Goal: Transaction & Acquisition: Purchase product/service

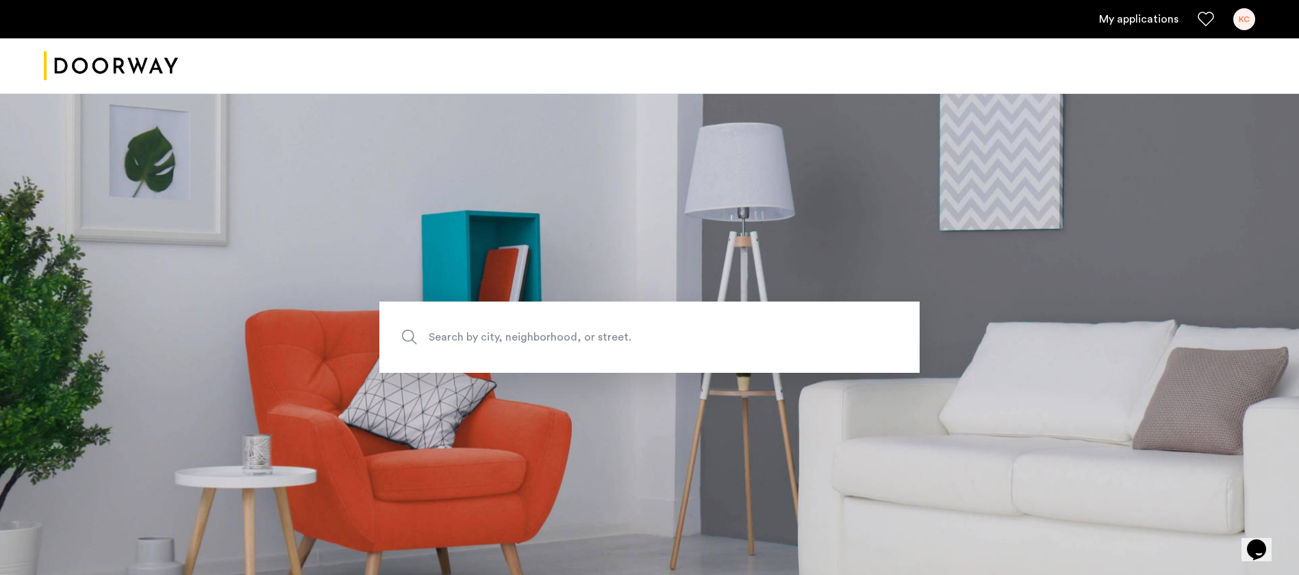
click at [1164, 25] on link "My applications" at bounding box center [1138, 19] width 79 height 16
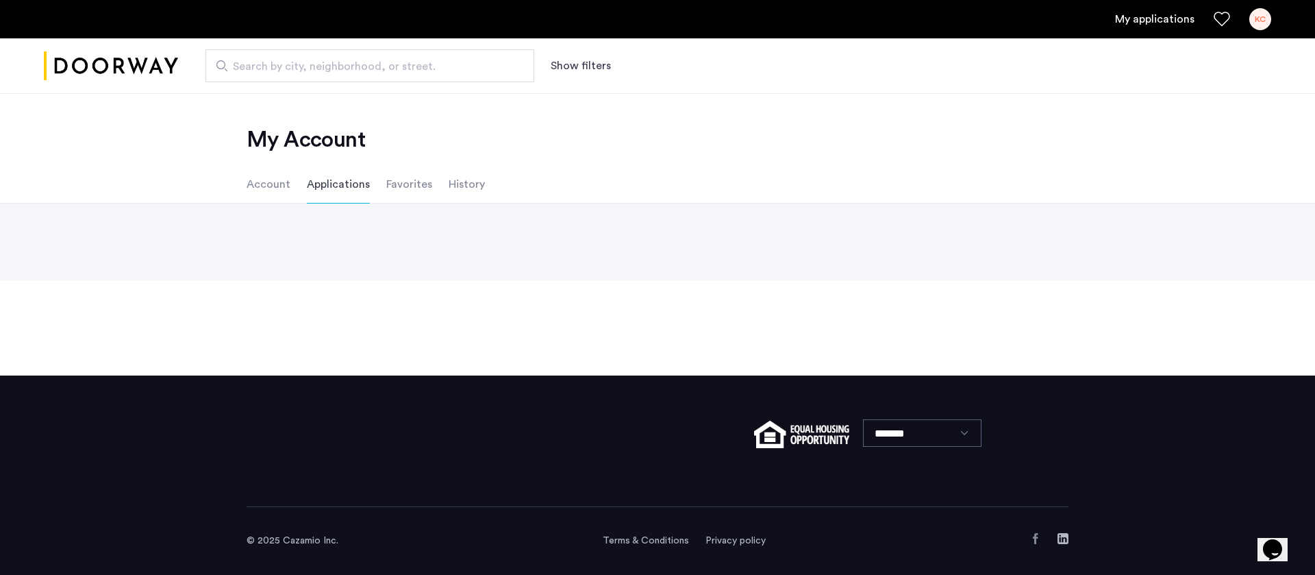
click at [257, 181] on li "Account" at bounding box center [269, 184] width 44 height 38
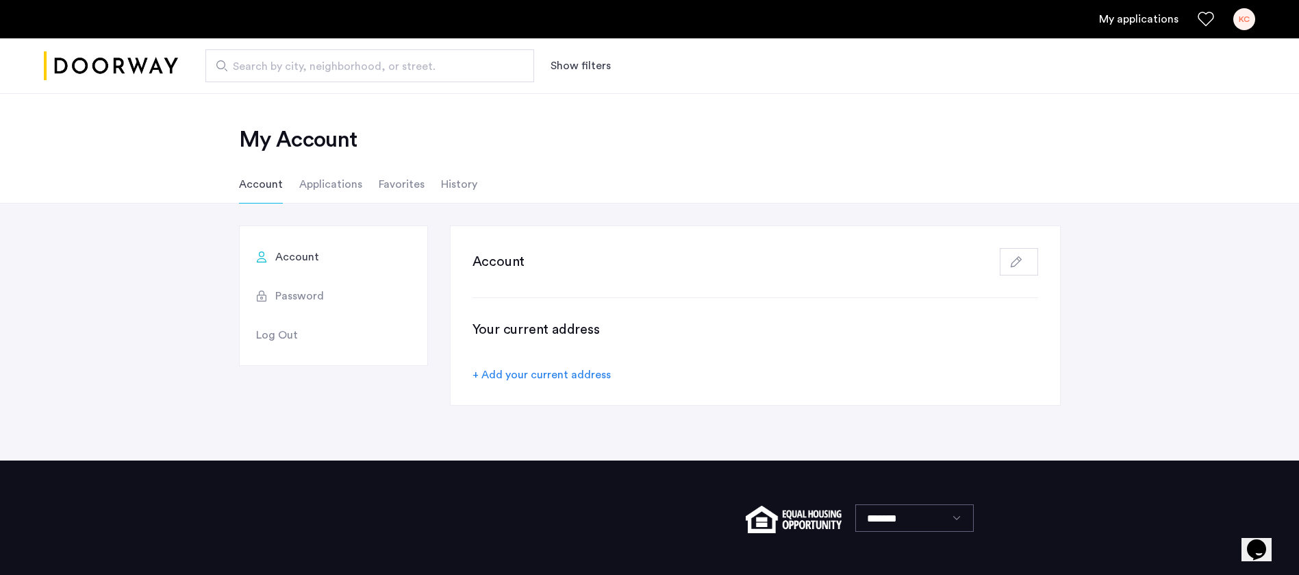
click at [347, 201] on li "Applications" at bounding box center [330, 184] width 63 height 38
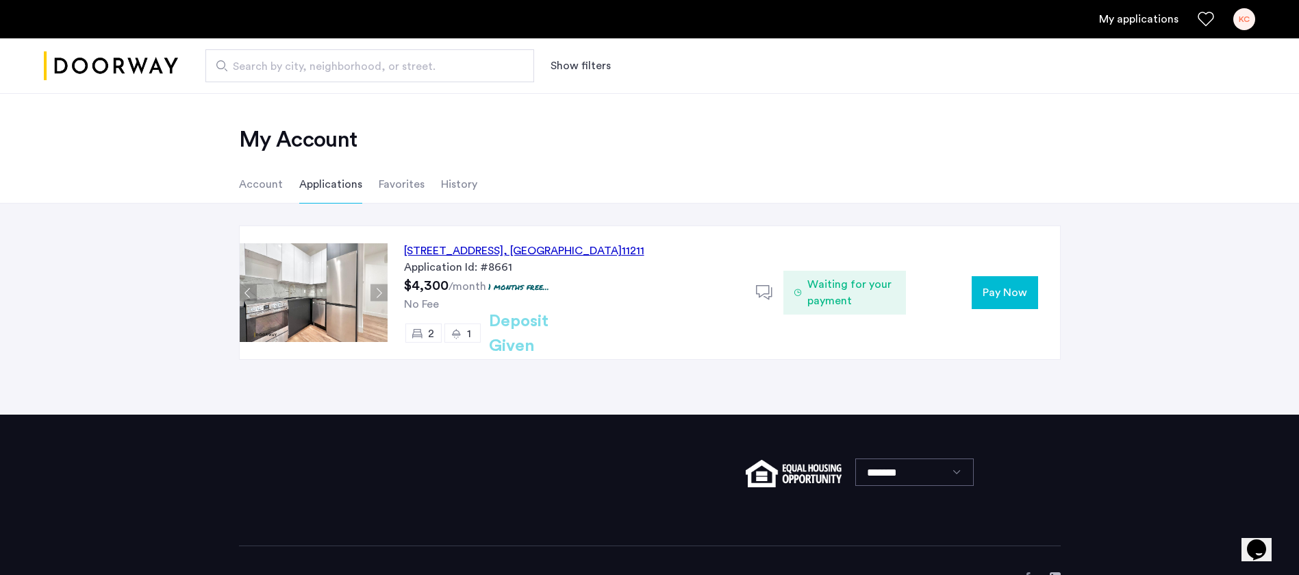
click at [1003, 295] on span "Pay Now" at bounding box center [1005, 292] width 45 height 16
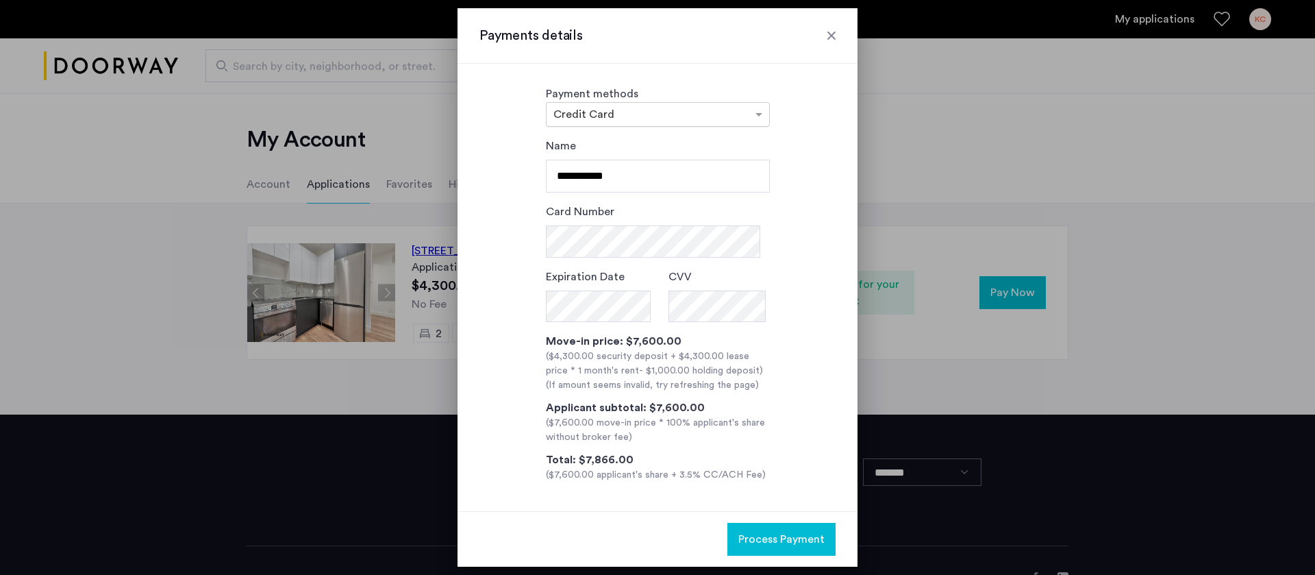
click at [670, 114] on input "text" at bounding box center [643, 116] width 181 height 10
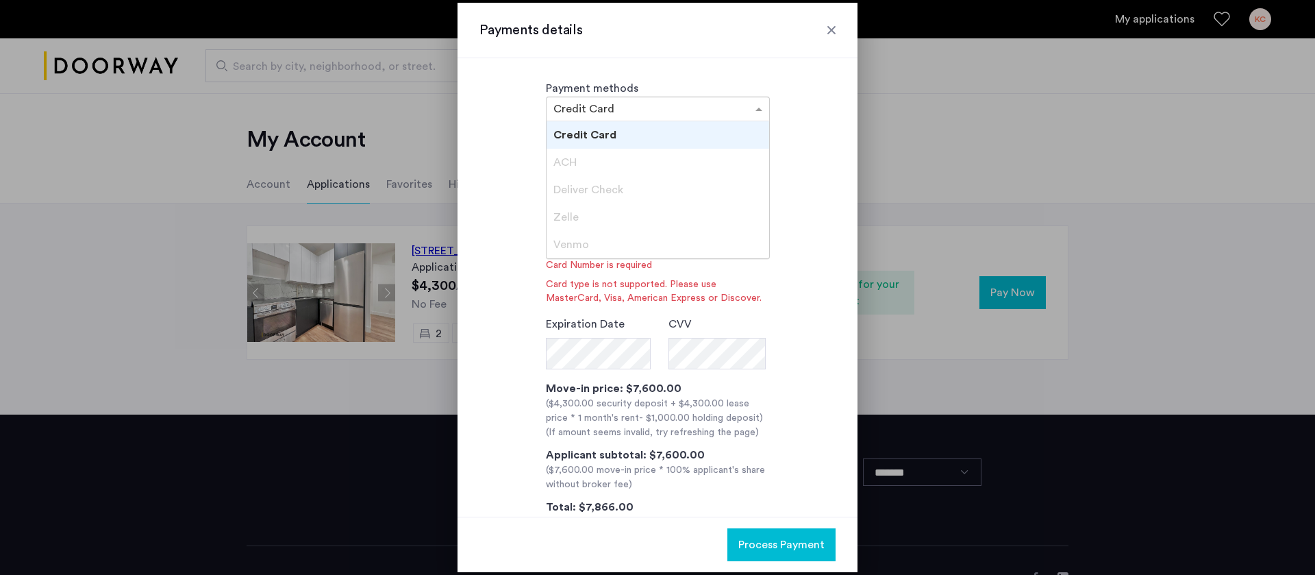
click at [666, 136] on div "Credit Card" at bounding box center [657, 134] width 223 height 27
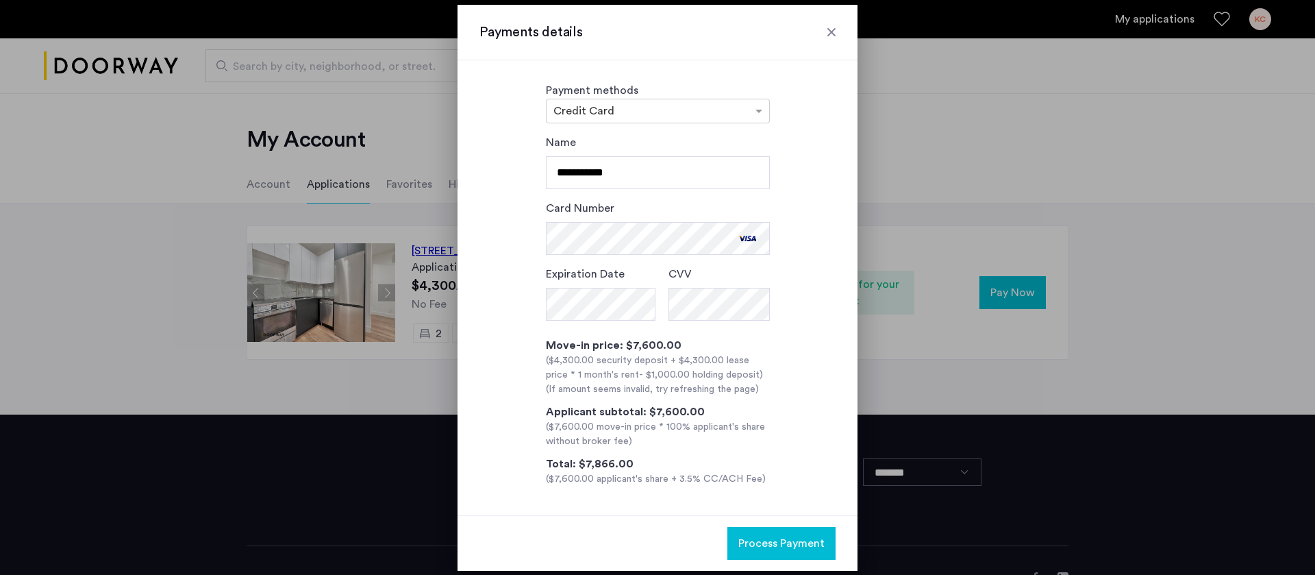
click at [759, 462] on div "Total: $7,866.00 ($7,600.00 applicant's share + 3.5% CC/ACH Fee)" at bounding box center [658, 470] width 224 height 31
click at [781, 547] on span "Process Payment" at bounding box center [781, 543] width 86 height 16
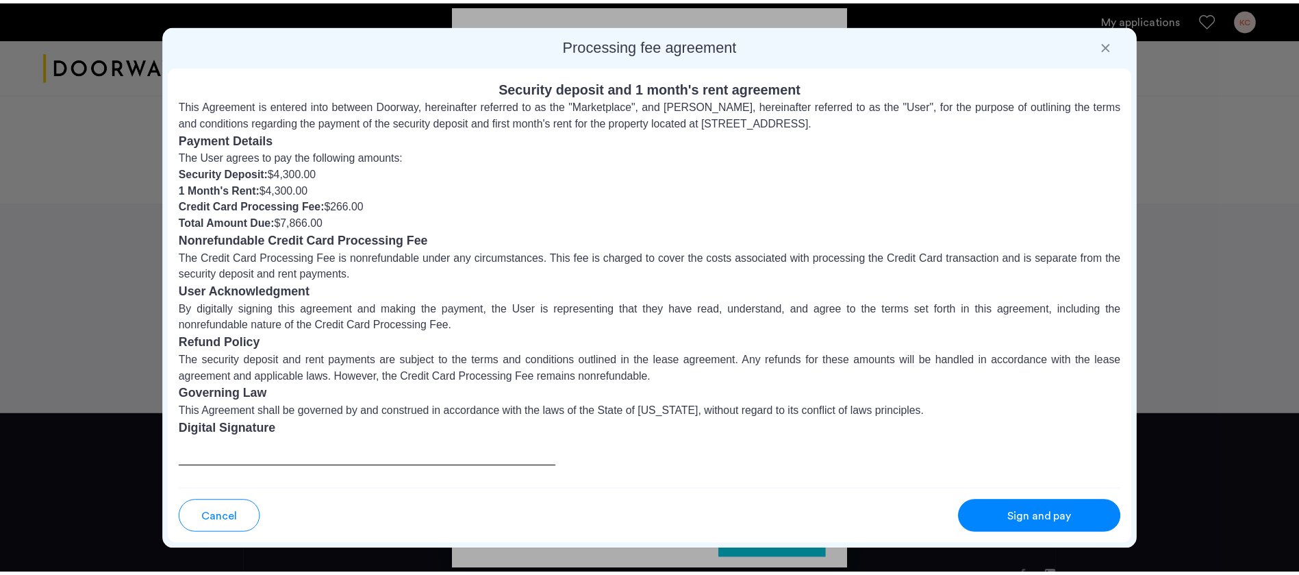
scroll to position [20, 0]
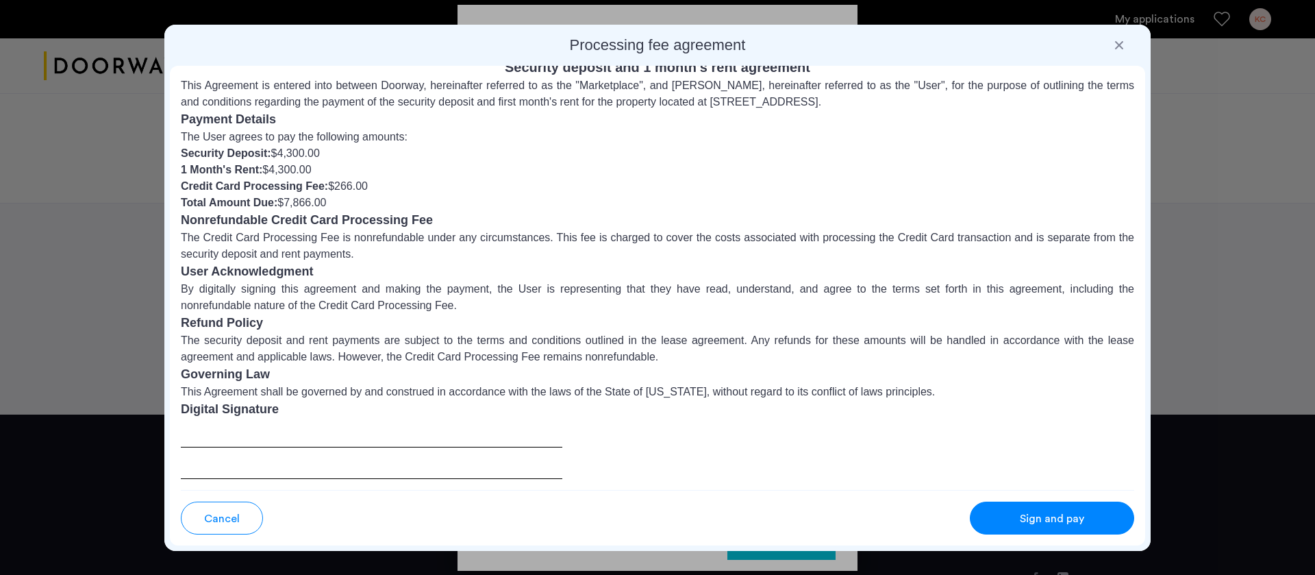
click at [305, 444] on div at bounding box center [371, 448] width 381 height 60
click at [995, 518] on button "Sign and pay" at bounding box center [1052, 517] width 164 height 33
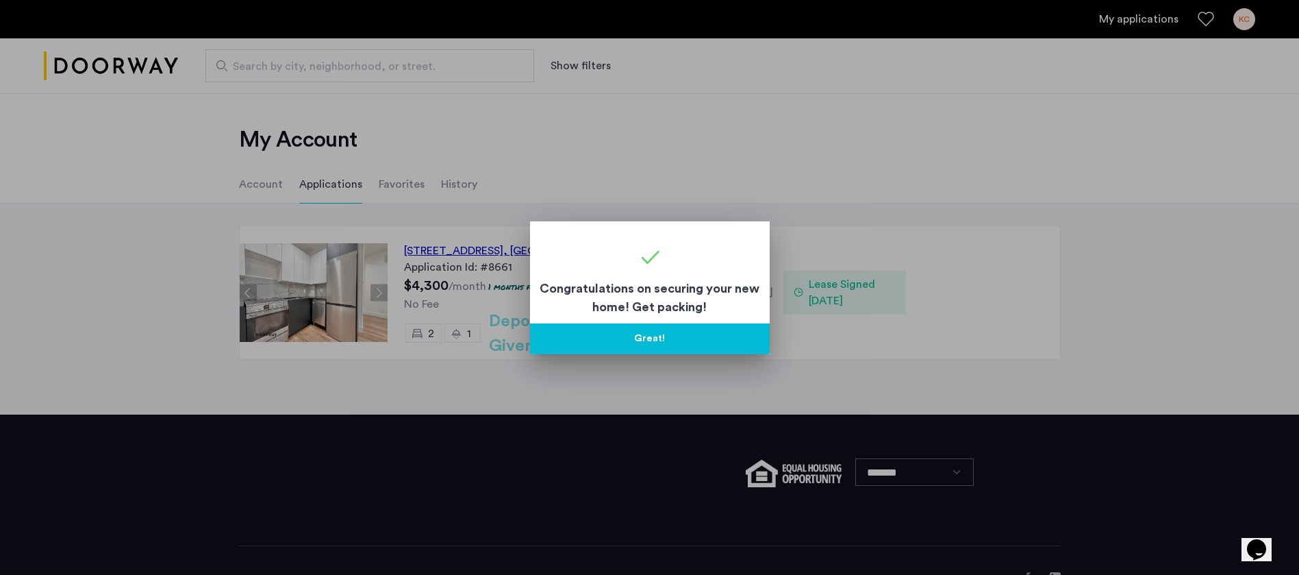
click at [664, 348] on button "Great!" at bounding box center [650, 338] width 240 height 31
